Goal: Register for event/course

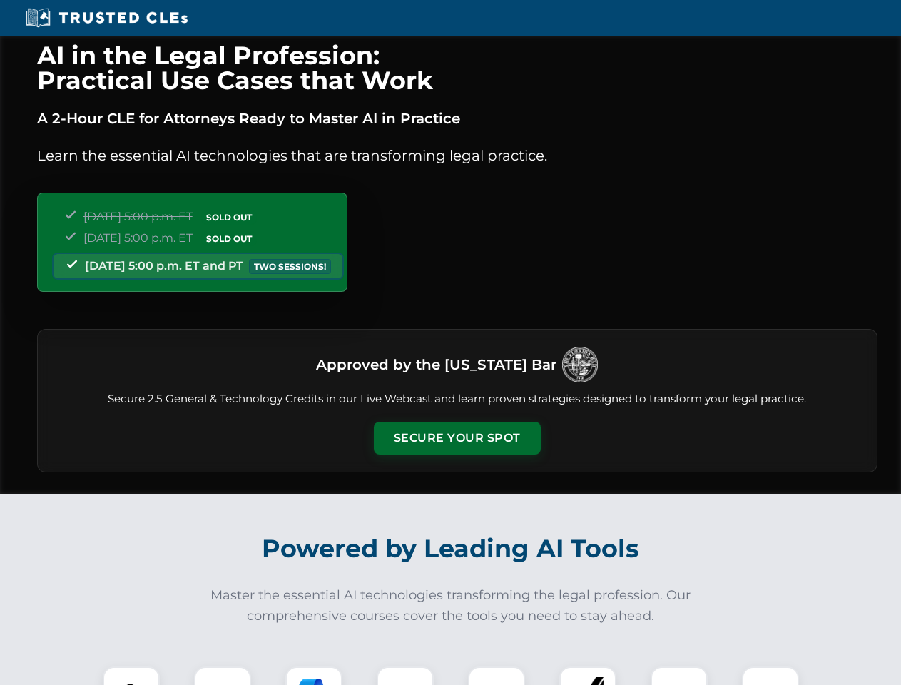
click at [457, 438] on button "Secure Your Spot" at bounding box center [457, 438] width 167 height 33
click at [131, 675] on img at bounding box center [131, 694] width 41 height 41
click at [223, 675] on div at bounding box center [222, 694] width 57 height 57
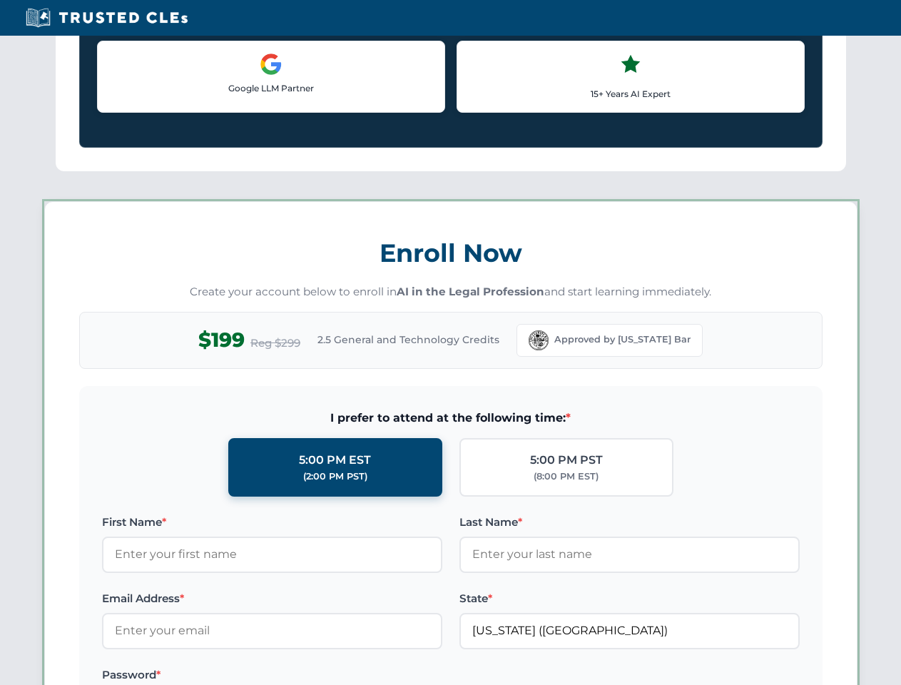
click at [405, 675] on label "Password *" at bounding box center [272, 674] width 340 height 17
